Goal: Register for event/course

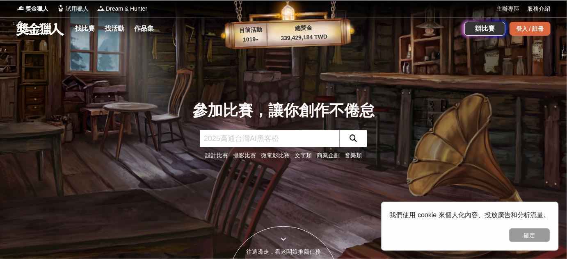
click at [523, 29] on div "登入 / 註冊" at bounding box center [530, 29] width 41 height 14
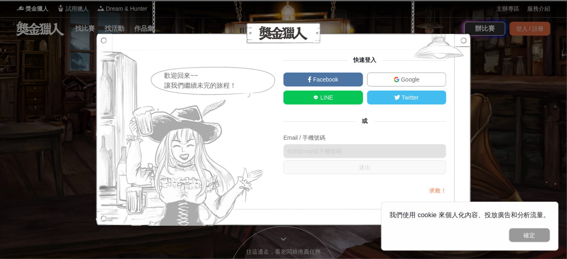
click at [385, 79] on link "Google" at bounding box center [407, 80] width 80 height 14
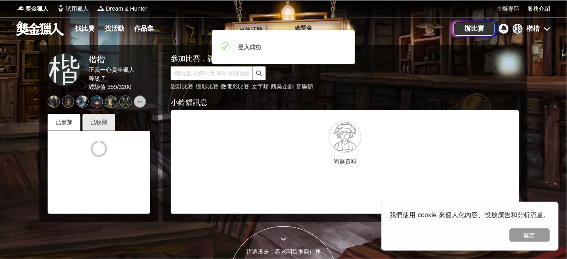
click at [537, 156] on div at bounding box center [283, 129] width 567 height 259
click at [543, 154] on div at bounding box center [283, 129] width 567 height 259
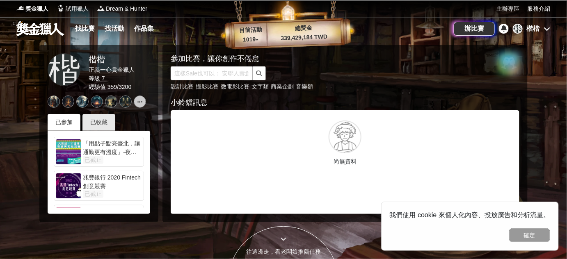
click at [528, 168] on div "參加比賽，讓你創作不倦怠 設計比賽 攝影比賽 微電影比賽 文字類 商業企劃 音樂類 小鈴鐺訊息 尚無資料" at bounding box center [345, 133] width 365 height 177
click at [93, 26] on link "找比賽" at bounding box center [85, 28] width 26 height 11
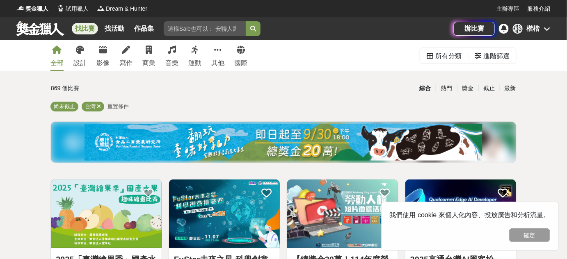
click at [128, 53] on icon at bounding box center [126, 50] width 8 height 8
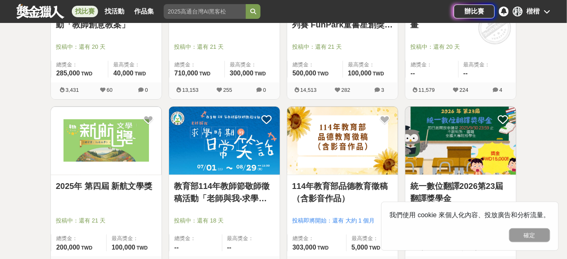
scroll to position [767, 0]
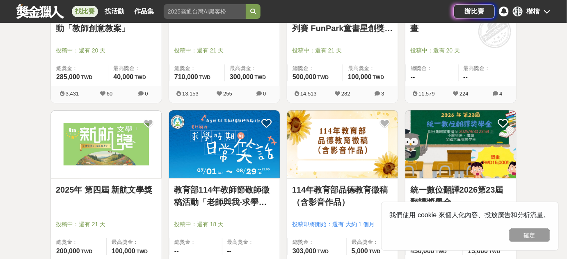
click at [236, 139] on img at bounding box center [224, 144] width 111 height 69
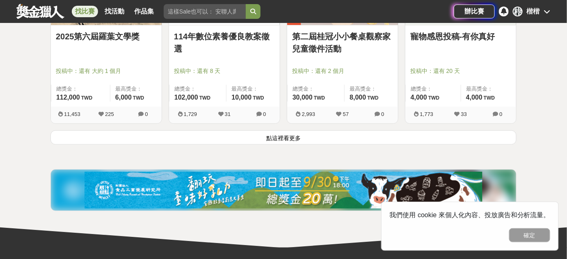
scroll to position [1093, 0]
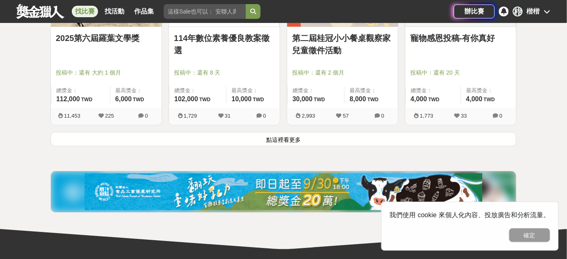
click at [304, 139] on button "點這裡看更多" at bounding box center [283, 139] width 466 height 14
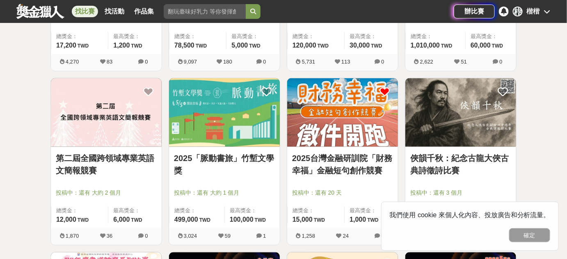
scroll to position [1325, 0]
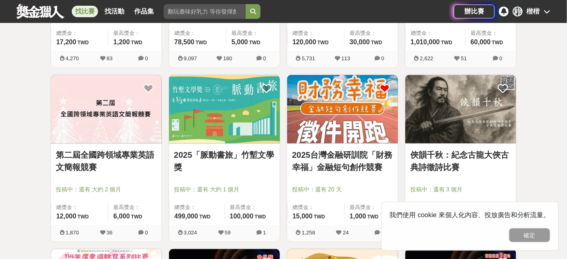
click at [349, 103] on img at bounding box center [342, 109] width 111 height 69
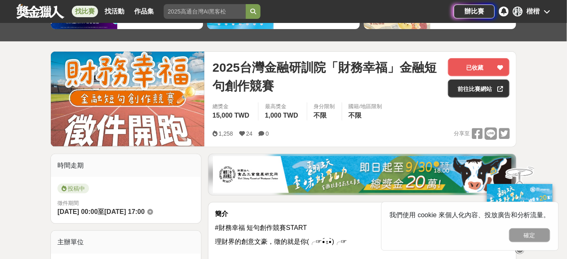
scroll to position [87, 0]
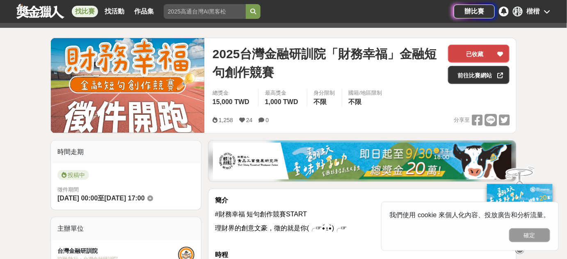
click at [497, 54] on div at bounding box center [500, 53] width 8 height 17
click at [502, 51] on icon at bounding box center [501, 54] width 6 height 6
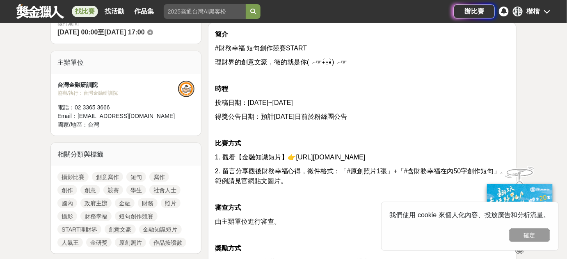
scroll to position [250, 0]
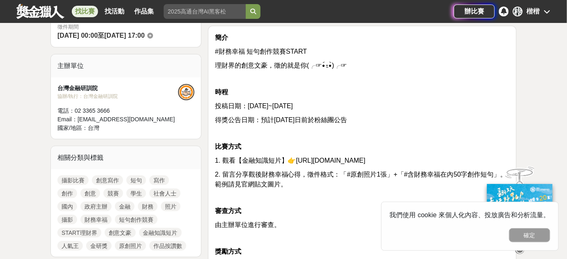
drag, startPoint x: 328, startPoint y: 158, endPoint x: 402, endPoint y: 154, distance: 74.8
click at [402, 154] on div "簡介 #財務幸福 短句創作競賽START 理財界的創意文豪，徵的就是你(╭☞•́⍛•̀)╭☞ 時程 投稿日期：2025/7/1~2025/8/31 得獎公告日…" at bounding box center [362, 256] width 295 height 447
drag, startPoint x: 291, startPoint y: 173, endPoint x: 365, endPoint y: 172, distance: 73.5
click at [364, 172] on span "2. 留言分享觀後財務幸福心得，徵件格式：「#原創照片1張」+「#含財務幸福在內50字創作短句」。範例請見官網貼文圖片。" at bounding box center [361, 179] width 292 height 17
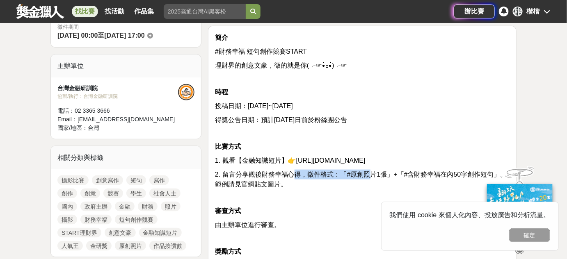
click at [365, 172] on span "2. 留言分享觀後財務幸福心得，徵件格式：「#原創照片1張」+「#含財務幸福在內50字創作短句」。範例請見官網貼文圖片。" at bounding box center [361, 179] width 292 height 17
drag, startPoint x: 349, startPoint y: 173, endPoint x: 415, endPoint y: 171, distance: 66.1
click at [415, 171] on span "2. 留言分享觀後財務幸福心得，徵件格式：「#原創照片1張」+「#含財務幸福在內50字創作短句」。範例請見官網貼文圖片。" at bounding box center [361, 179] width 292 height 17
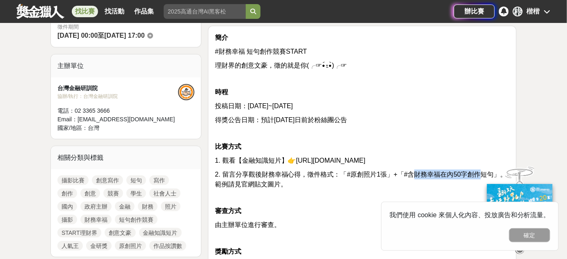
drag, startPoint x: 424, startPoint y: 170, endPoint x: 467, endPoint y: 168, distance: 43.6
click at [466, 171] on span "2. 留言分享觀後財務幸福心得，徵件格式：「#原創照片1張」+「#含財務幸福在內50字創作短句」。範例請見官網貼文圖片。" at bounding box center [361, 179] width 292 height 17
click at [467, 171] on span "2. 留言分享觀後財務幸福心得，徵件格式：「#原創照片1張」+「#含財務幸福在內50字創作短句」。範例請見官網貼文圖片。" at bounding box center [361, 179] width 292 height 17
click at [474, 163] on p "1. 觀看【金融知識短片】👉https://tabf.link/7t9a86" at bounding box center [362, 161] width 295 height 10
drag, startPoint x: 457, startPoint y: 165, endPoint x: 339, endPoint y: 166, distance: 117.8
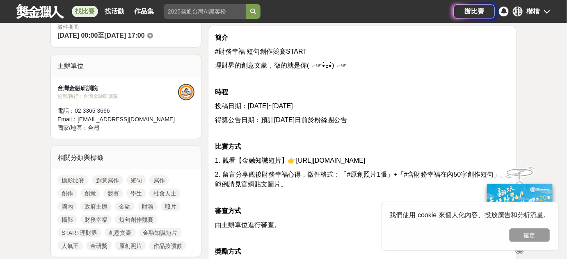
click at [339, 166] on div "簡介 #財務幸福 短句創作競賽START 理財界的創意文豪，徵的就是你(╭☞•́⍛•̀)╭☞ 時程 投稿日期：2025/7/1~2025/8/31 得獎公告日…" at bounding box center [362, 256] width 295 height 447
drag, startPoint x: 334, startPoint y: 161, endPoint x: 430, endPoint y: 160, distance: 96.1
click at [430, 160] on p "1. 觀看【金融知識短片】👉https://tabf.link/7t9a86" at bounding box center [362, 161] width 295 height 10
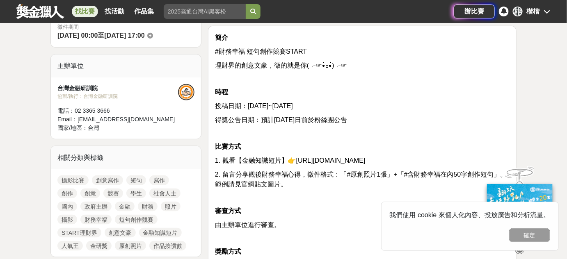
drag, startPoint x: 438, startPoint y: 164, endPoint x: 326, endPoint y: 162, distance: 111.7
click at [326, 162] on p "1. 觀看【金融知識短片】👉https://tabf.link/7t9a86" at bounding box center [362, 161] width 295 height 10
click at [326, 162] on span "1. 觀看【金融知識短片】👉https://tabf.link/7t9a86" at bounding box center [290, 160] width 151 height 7
drag, startPoint x: 315, startPoint y: 162, endPoint x: 404, endPoint y: 163, distance: 88.7
click at [404, 163] on p "1. 觀看【金融知識短片】👉https://tabf.link/7t9a86" at bounding box center [362, 161] width 295 height 10
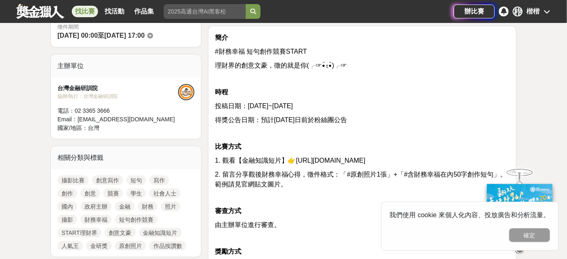
click at [404, 163] on p "1. 觀看【金融知識短片】👉https://tabf.link/7t9a86" at bounding box center [362, 161] width 295 height 10
drag, startPoint x: 404, startPoint y: 163, endPoint x: 306, endPoint y: 161, distance: 97.7
click at [307, 161] on p "1. 觀看【金融知識短片】👉https://tabf.link/7t9a86" at bounding box center [362, 161] width 295 height 10
click at [306, 161] on span "1. 觀看【金融知識短片】👉https://tabf.link/7t9a86" at bounding box center [290, 160] width 151 height 7
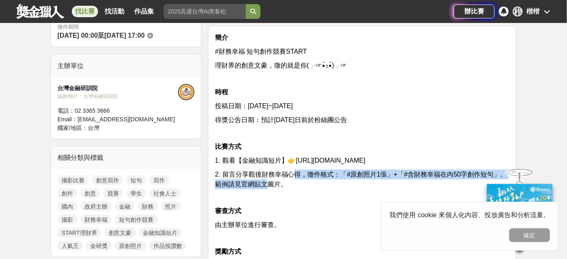
drag, startPoint x: 290, startPoint y: 178, endPoint x: 251, endPoint y: 179, distance: 39.0
click at [251, 179] on span "2. 留言分享觀後財務幸福心得，徵件格式：「#原創照片1張」+「#含財務幸福在內50字創作短句」。範例請見官網貼文圖片。" at bounding box center [361, 179] width 292 height 17
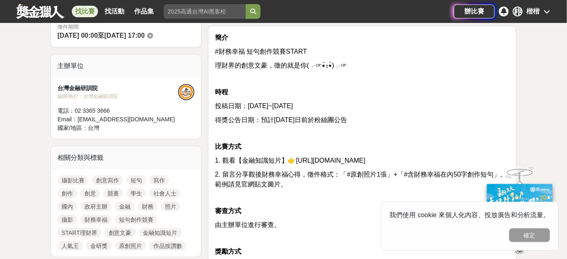
click at [252, 179] on span "2. 留言分享觀後財務幸福心得，徵件格式：「#原創照片1張」+「#含財務幸福在內50字創作短句」。範例請見官網貼文圖片。" at bounding box center [361, 179] width 292 height 17
click at [366, 162] on span "1. 觀看【金融知識短片】👉https://tabf.link/7t9a86" at bounding box center [290, 160] width 151 height 7
drag, startPoint x: 369, startPoint y: 161, endPoint x: 296, endPoint y: 159, distance: 73.5
click at [296, 159] on p "1. 觀看【金融知識短片】👉https://tabf.link/7t9a86" at bounding box center [362, 161] width 295 height 10
copy span "ttps://tabf.link/7t9a86"
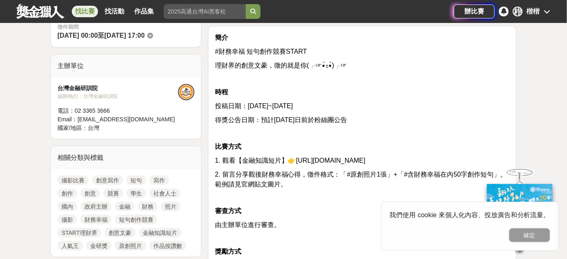
click at [450, 135] on p at bounding box center [362, 133] width 295 height 9
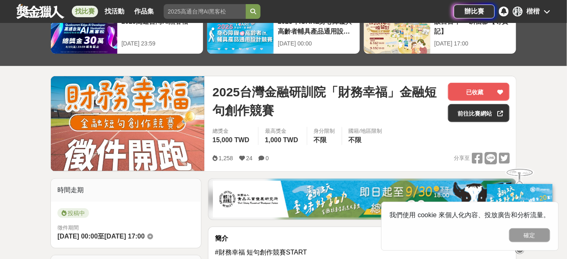
scroll to position [46, 0]
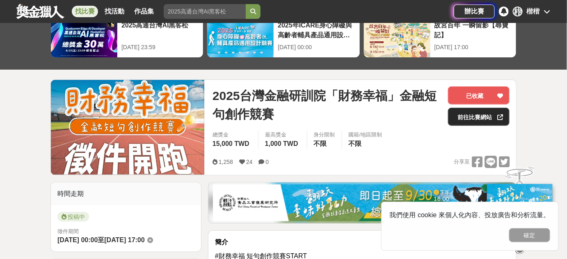
click at [482, 118] on link "前往比賽網站" at bounding box center [479, 117] width 62 height 18
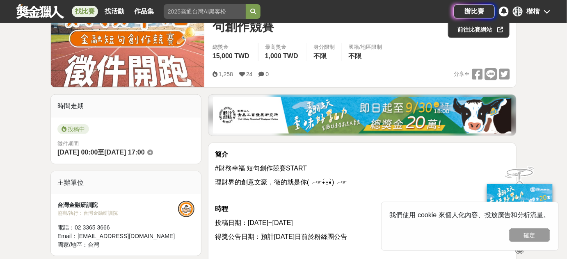
scroll to position [0, 0]
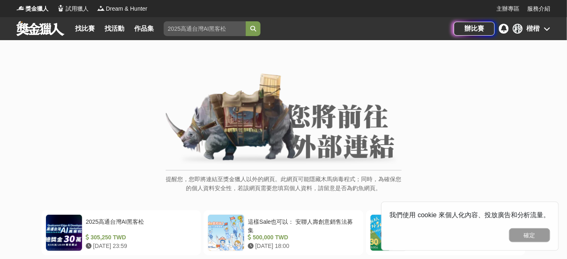
click at [357, 124] on img at bounding box center [284, 119] width 236 height 93
